Goal: Information Seeking & Learning: Find specific fact

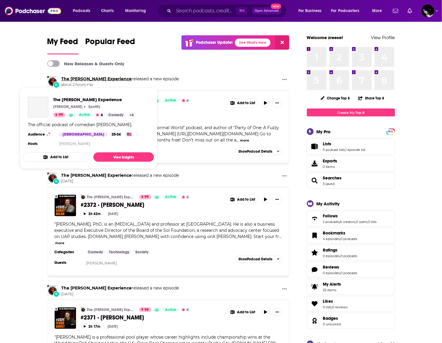
click at [98, 77] on link "The [PERSON_NAME] Experience" at bounding box center [96, 78] width 70 height 5
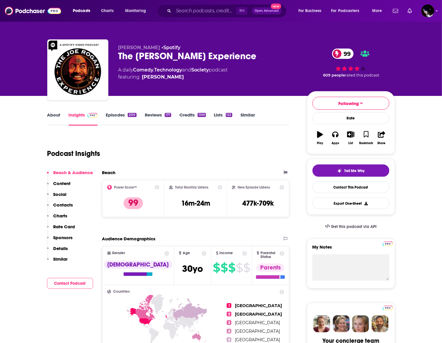
click at [128, 116] on div "2510" at bounding box center [132, 115] width 9 height 4
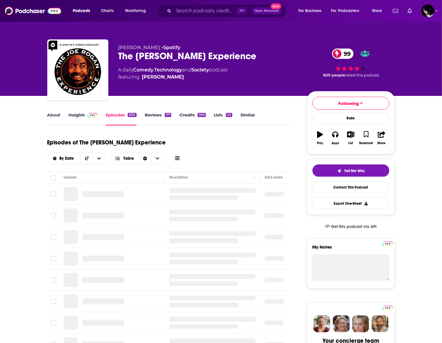
click at [182, 155] on button at bounding box center [177, 158] width 8 height 6
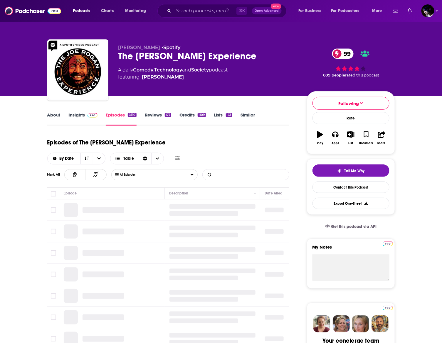
click at [225, 169] on input "List Search Input" at bounding box center [233, 174] width 61 height 11
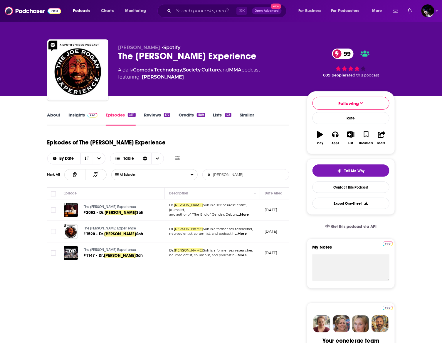
type input "[PERSON_NAME]"
click at [93, 253] on span "#1147 - Dr." at bounding box center [94, 255] width 21 height 5
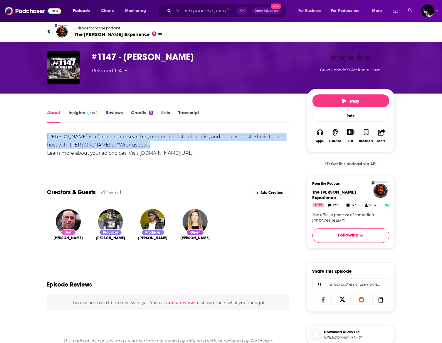
drag, startPoint x: 142, startPoint y: 145, endPoint x: 43, endPoint y: 133, distance: 100.3
click at [27, 132] on div "About Insights Reviews Credits 5 Lists Transcript [PERSON_NAME] is a former sex…" at bounding box center [221, 312] width 442 height 439
copy div "[PERSON_NAME] is a former sex researcher, neuroscientist, columnist, and podcas…"
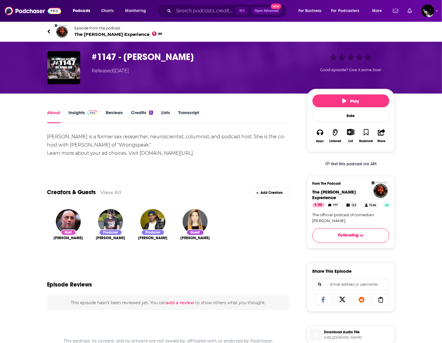
click at [104, 58] on h1 "#1147 - [PERSON_NAME]" at bounding box center [195, 56] width 206 height 11
copy h1 "#1147 - [PERSON_NAME]"
